Goal: Information Seeking & Learning: Learn about a topic

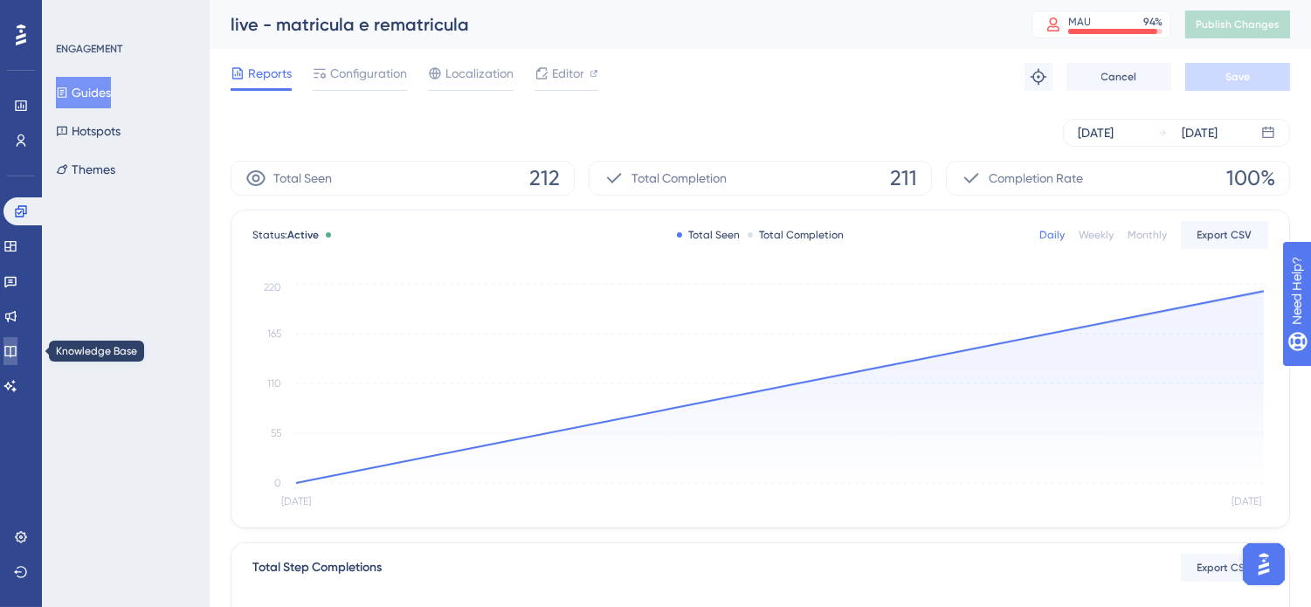
click at [16, 351] on icon at bounding box center [9, 351] width 11 height 11
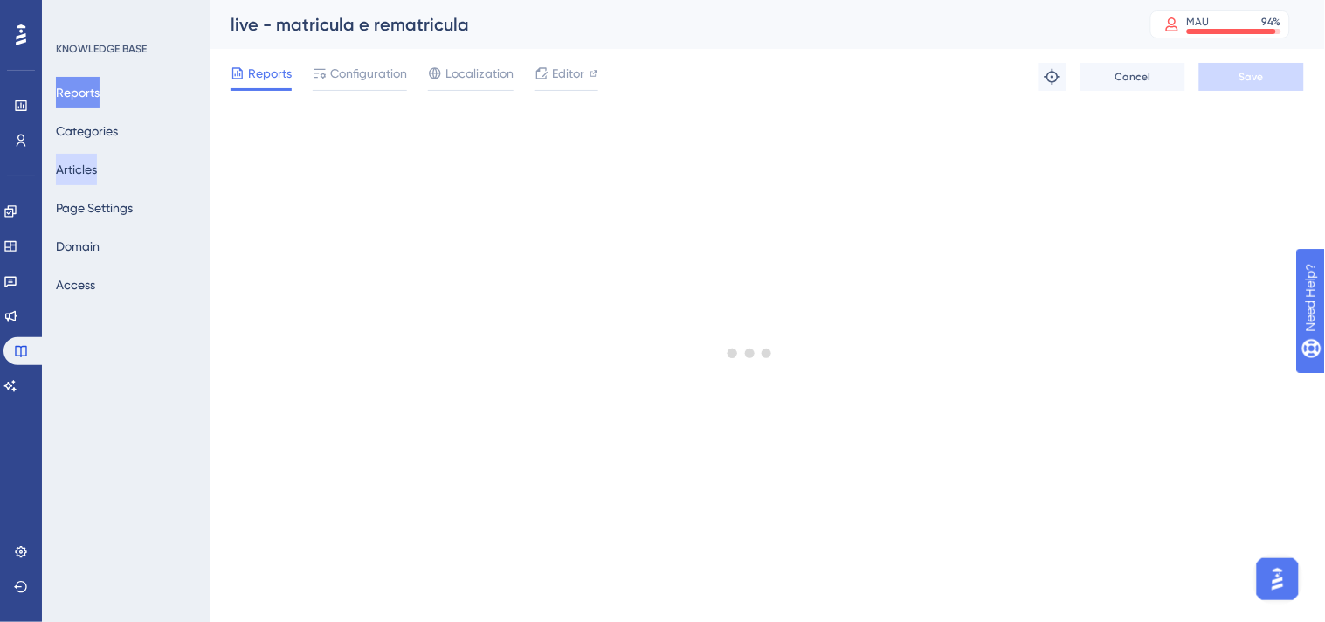
drag, startPoint x: 96, startPoint y: 159, endPoint x: 135, endPoint y: 167, distance: 40.1
click at [96, 159] on button "Articles" at bounding box center [76, 169] width 41 height 31
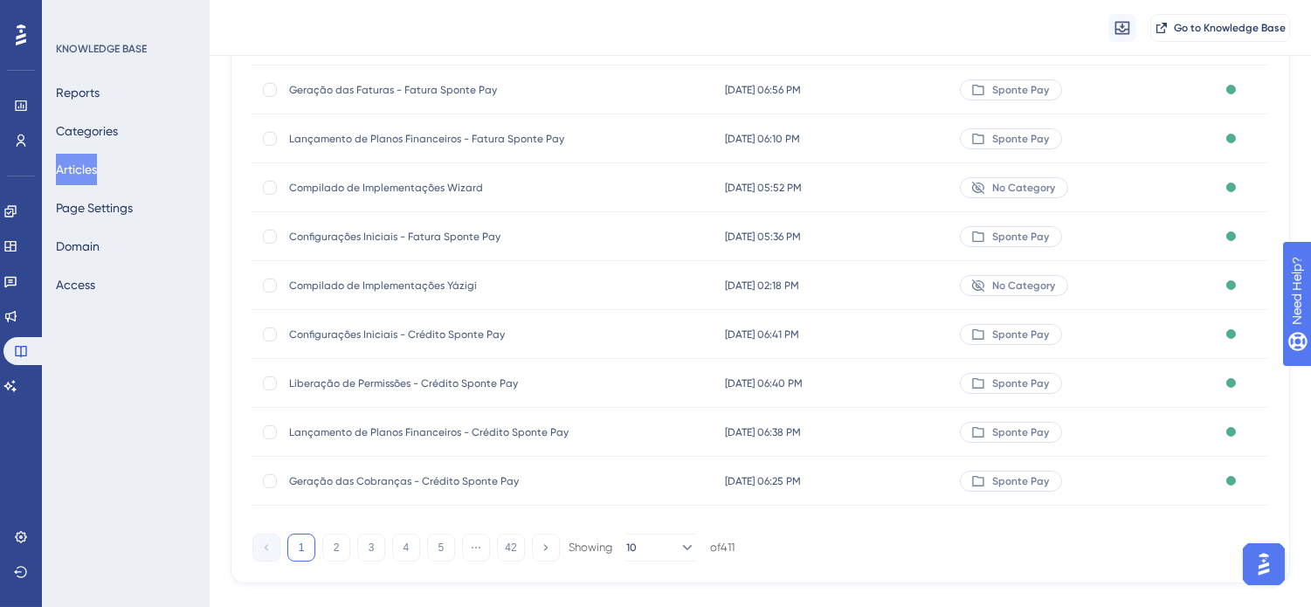
scroll to position [281, 0]
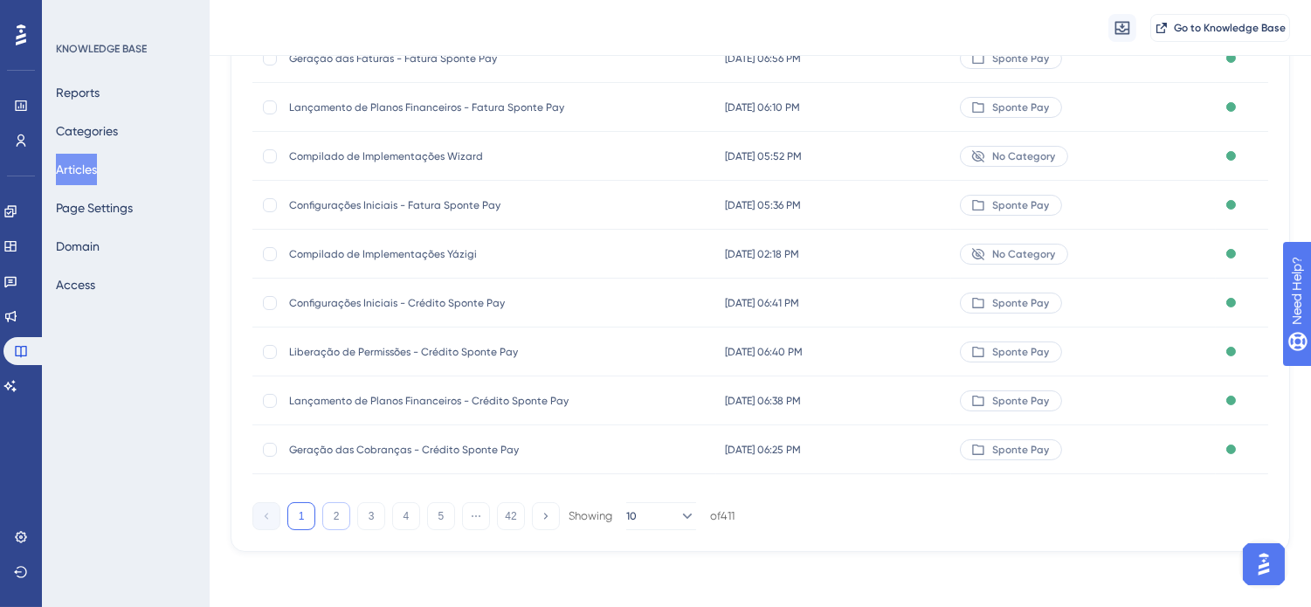
click at [330, 509] on button "2" at bounding box center [336, 516] width 28 height 28
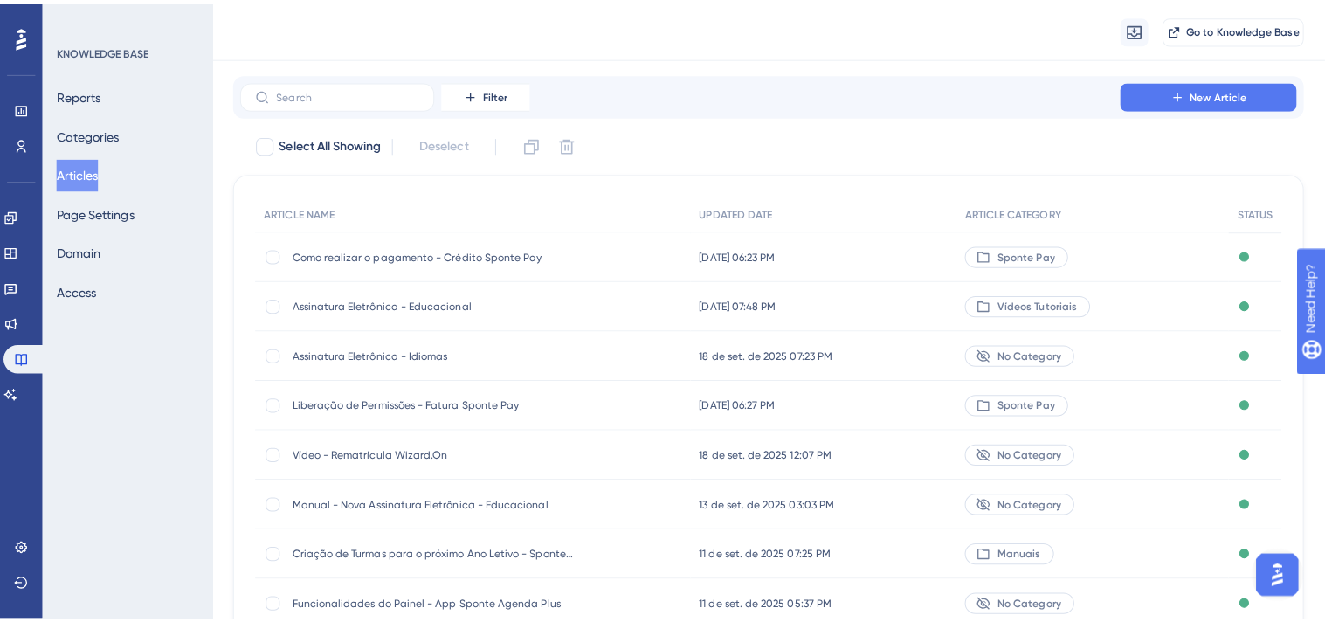
scroll to position [0, 0]
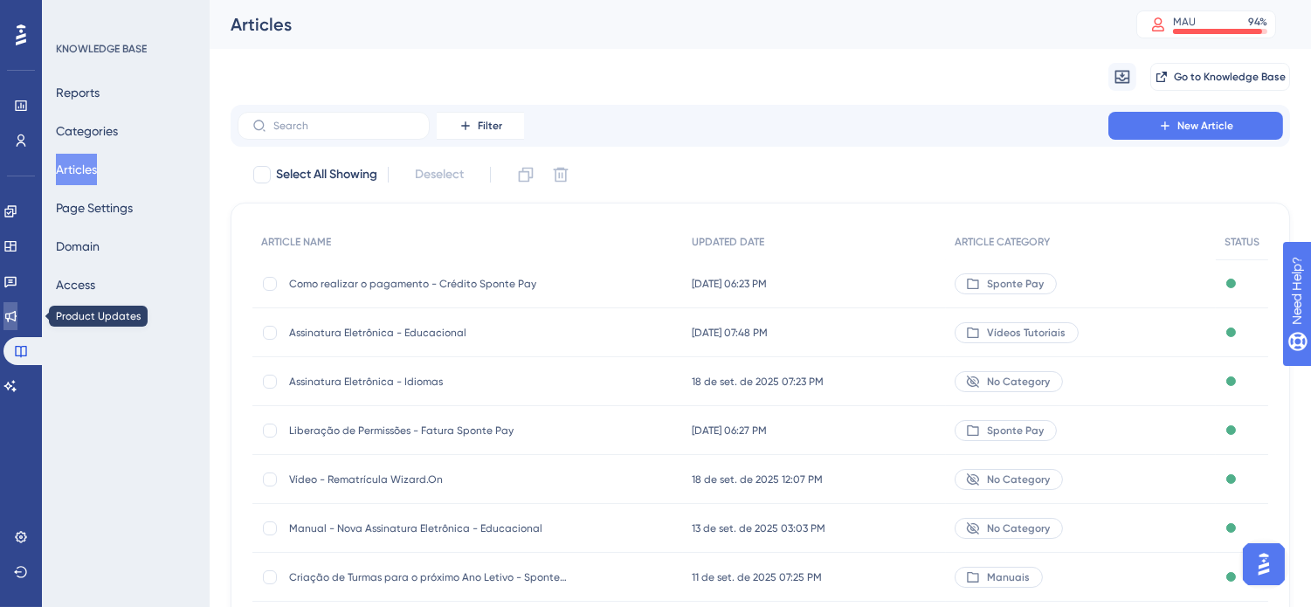
click at [12, 313] on link at bounding box center [10, 316] width 14 height 28
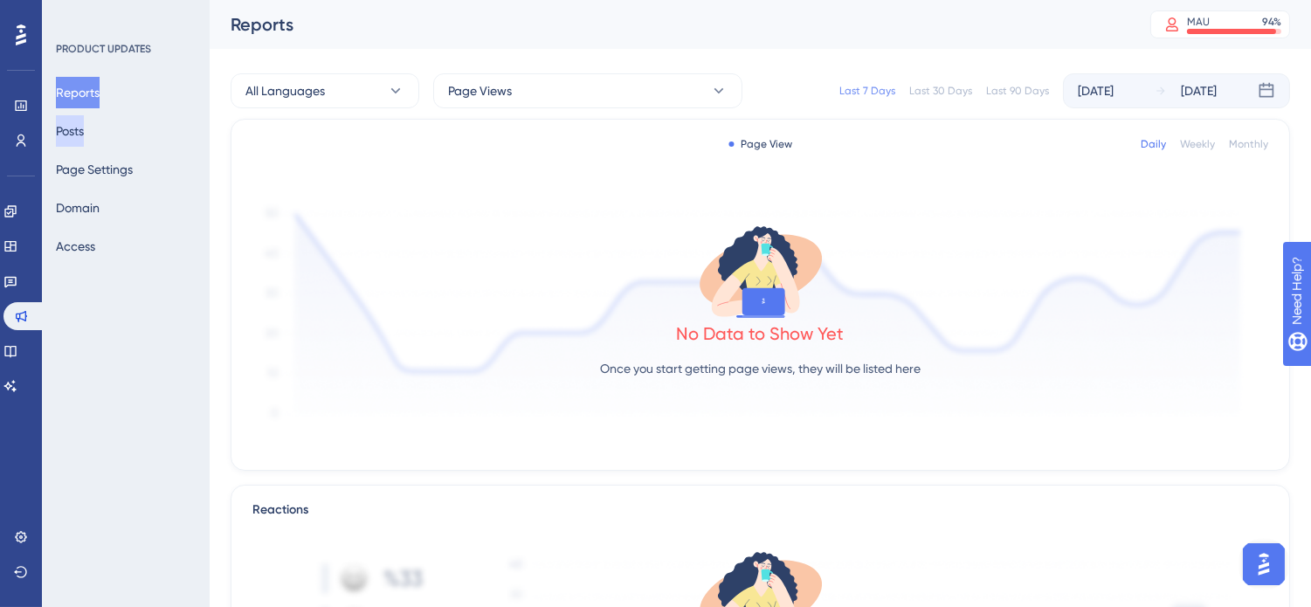
click at [84, 133] on button "Posts" at bounding box center [70, 130] width 28 height 31
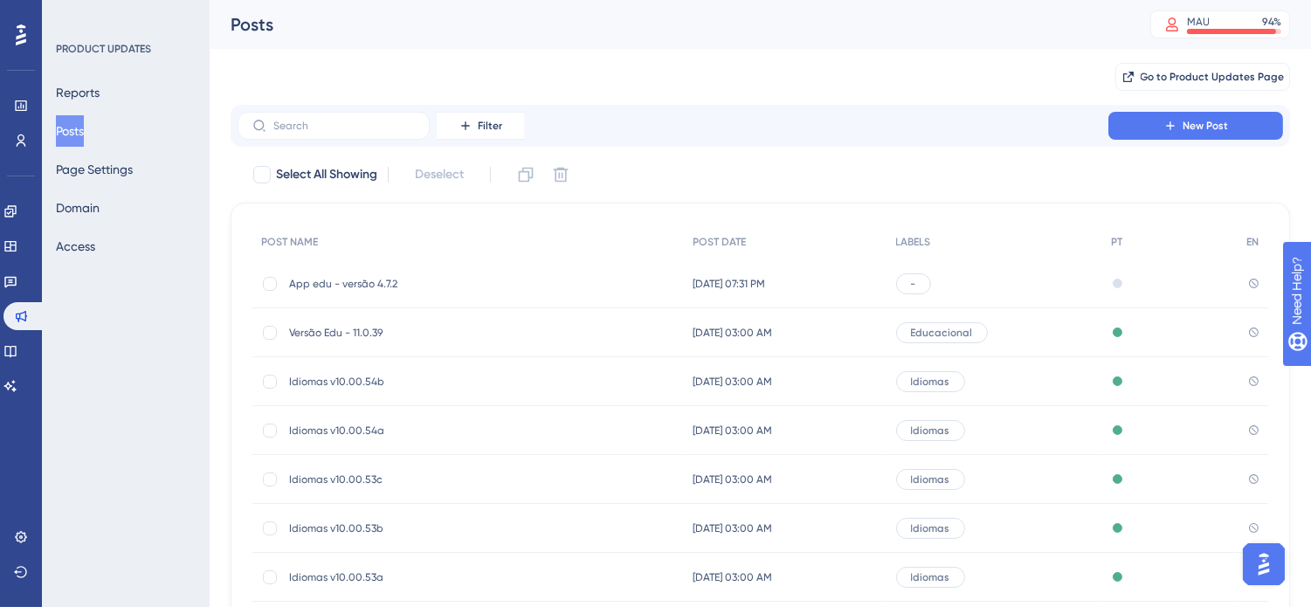
click at [419, 284] on span "App edu - versão 4.7.2" at bounding box center [428, 284] width 279 height 14
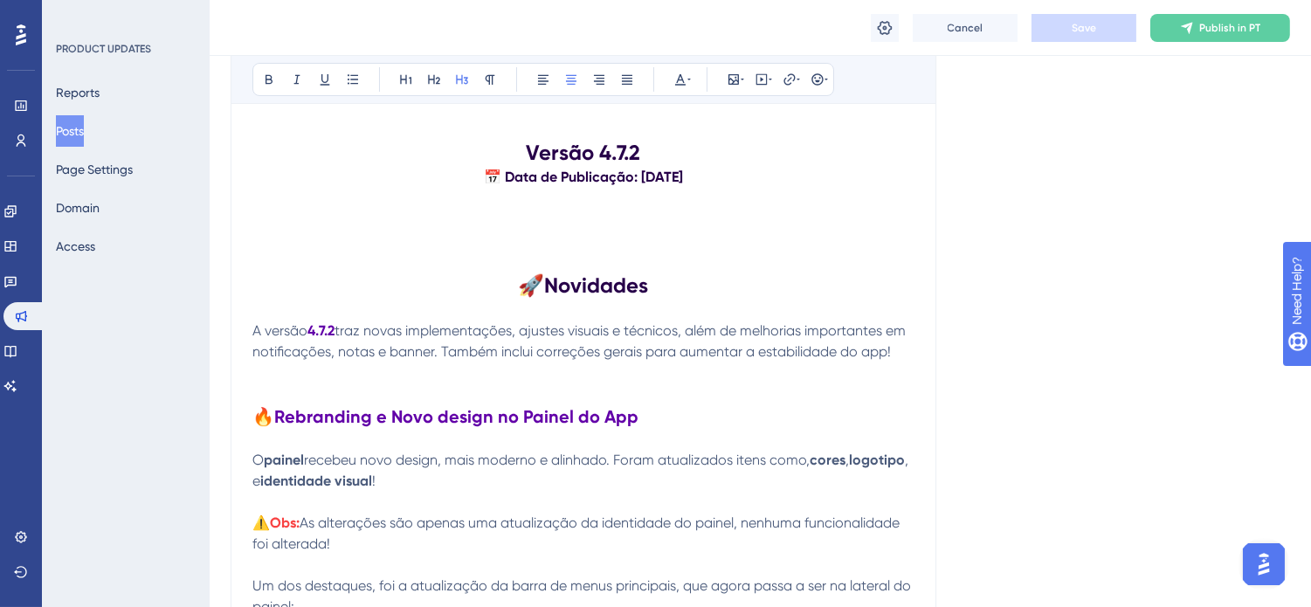
scroll to position [388, 0]
